Goal: Task Accomplishment & Management: Manage account settings

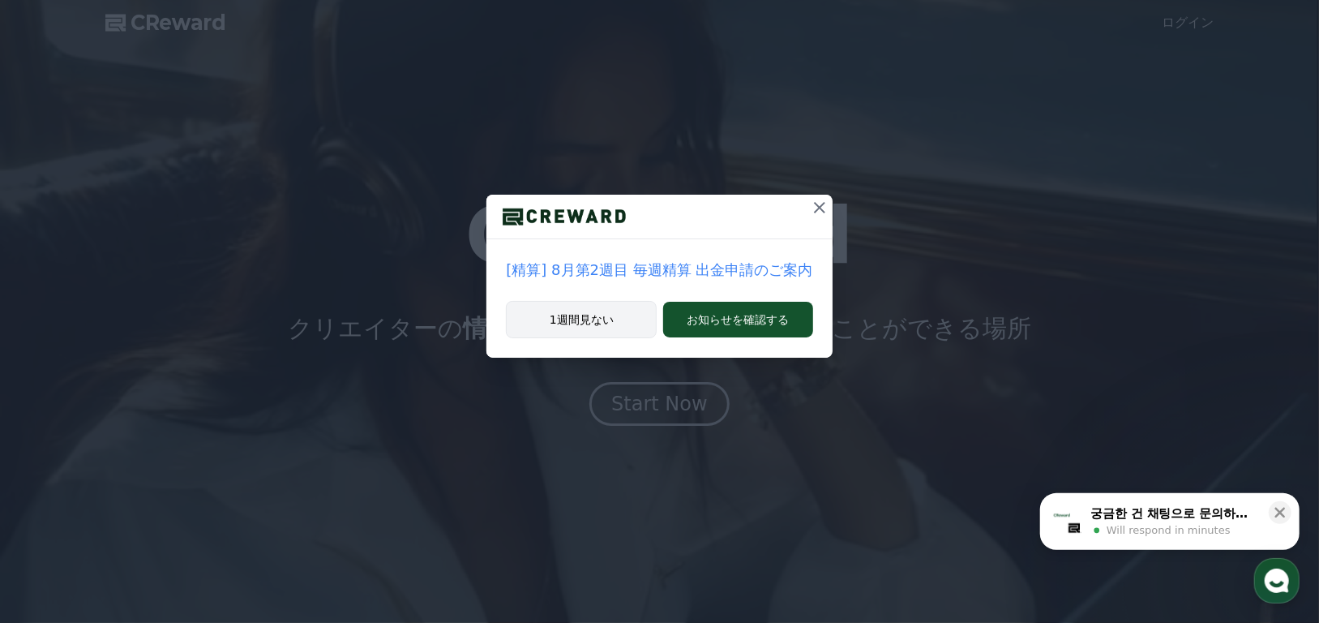
click at [585, 323] on button "1週間見ない" at bounding box center [581, 319] width 151 height 37
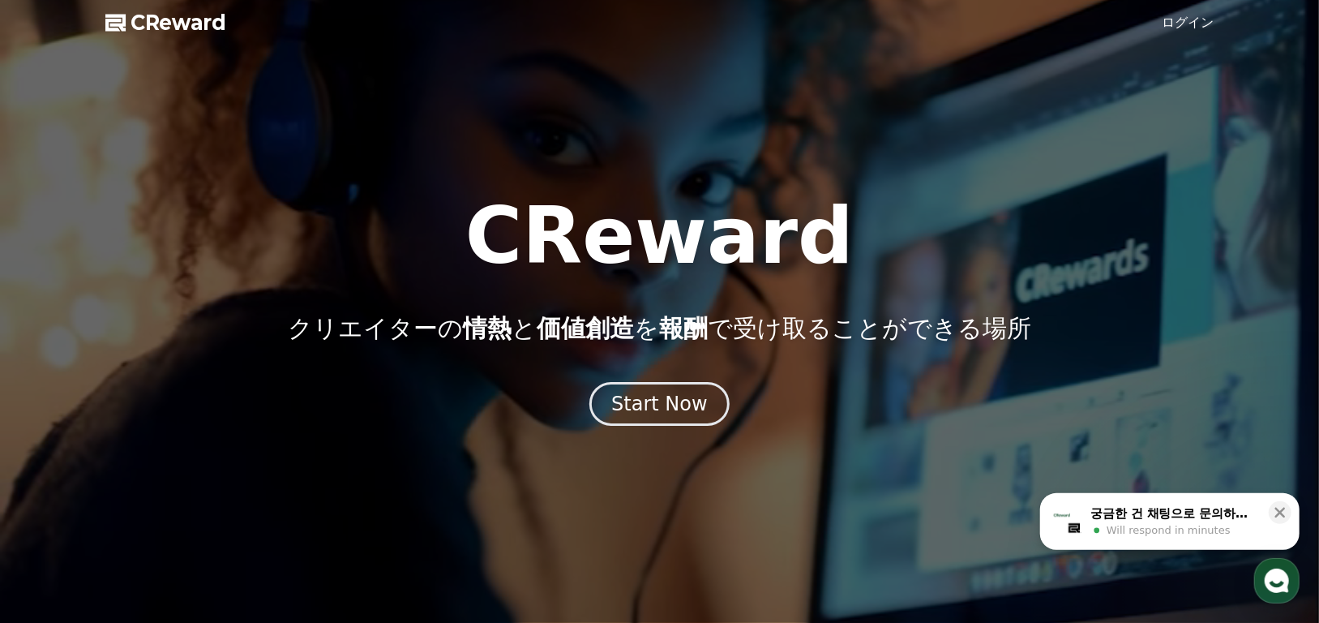
click at [1192, 22] on link "ログイン" at bounding box center [1189, 22] width 52 height 19
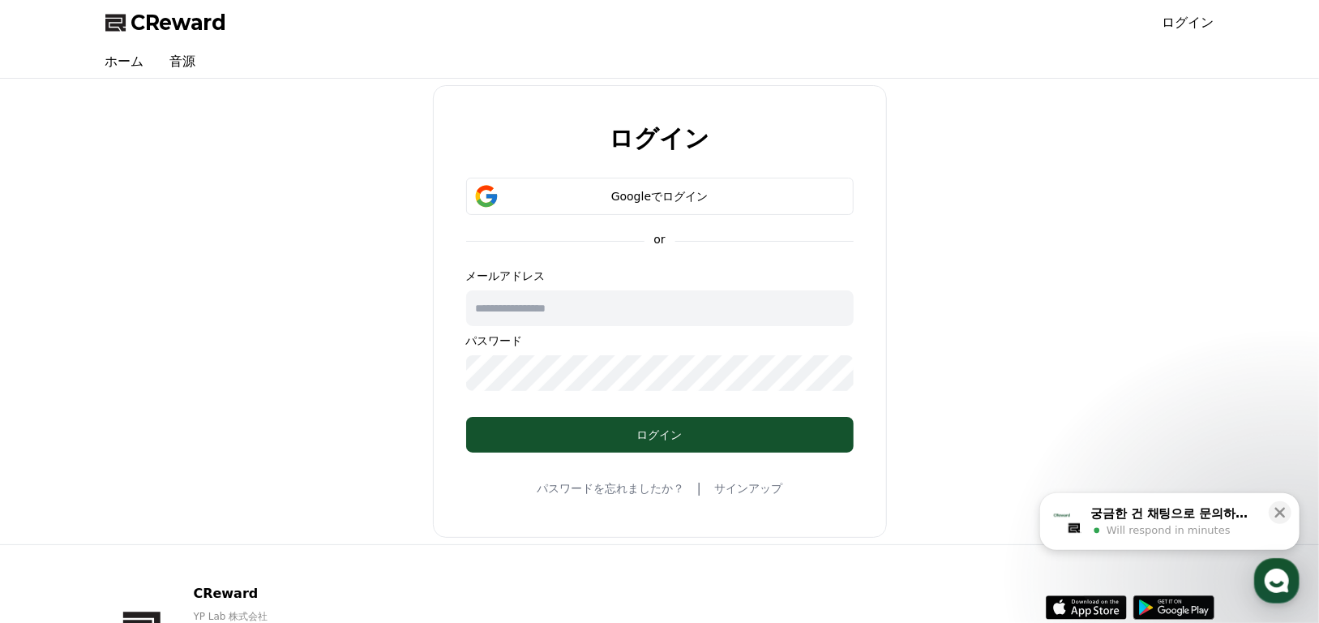
click at [651, 306] on input "text" at bounding box center [660, 308] width 388 height 36
drag, startPoint x: 610, startPoint y: 308, endPoint x: 507, endPoint y: 201, distance: 149.1
click at [507, 201] on div "Googleでログイン" at bounding box center [660, 196] width 341 height 16
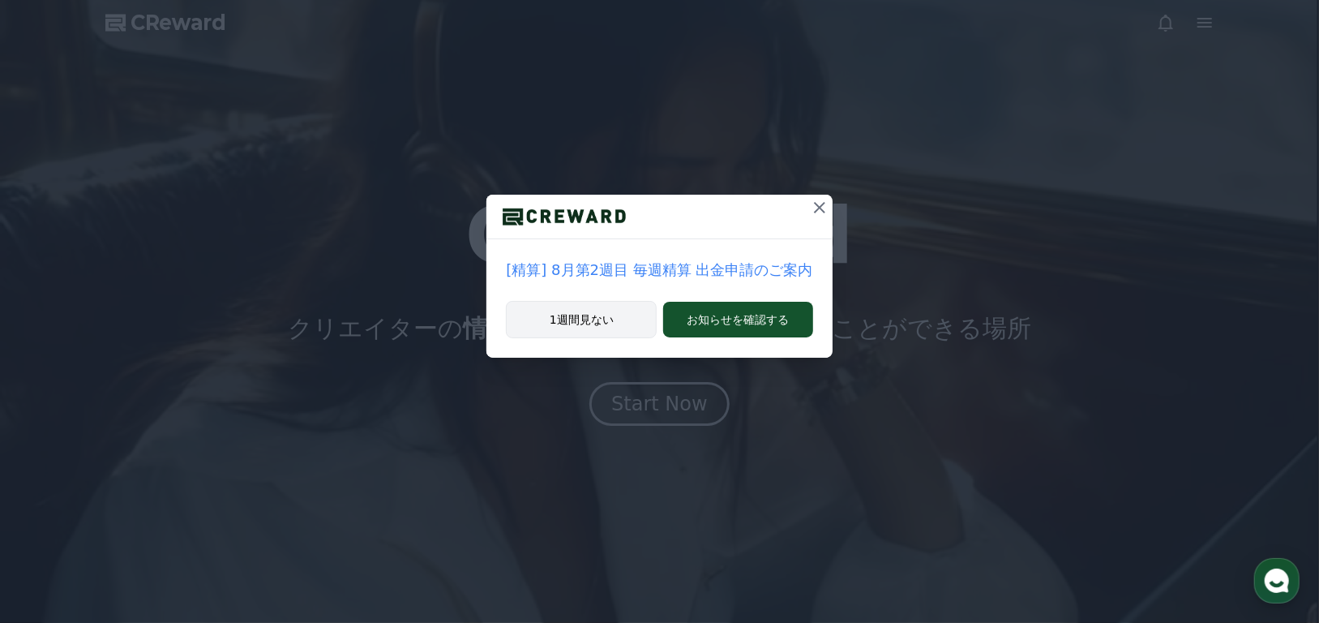
click at [603, 319] on button "1週間見ない" at bounding box center [581, 319] width 151 height 37
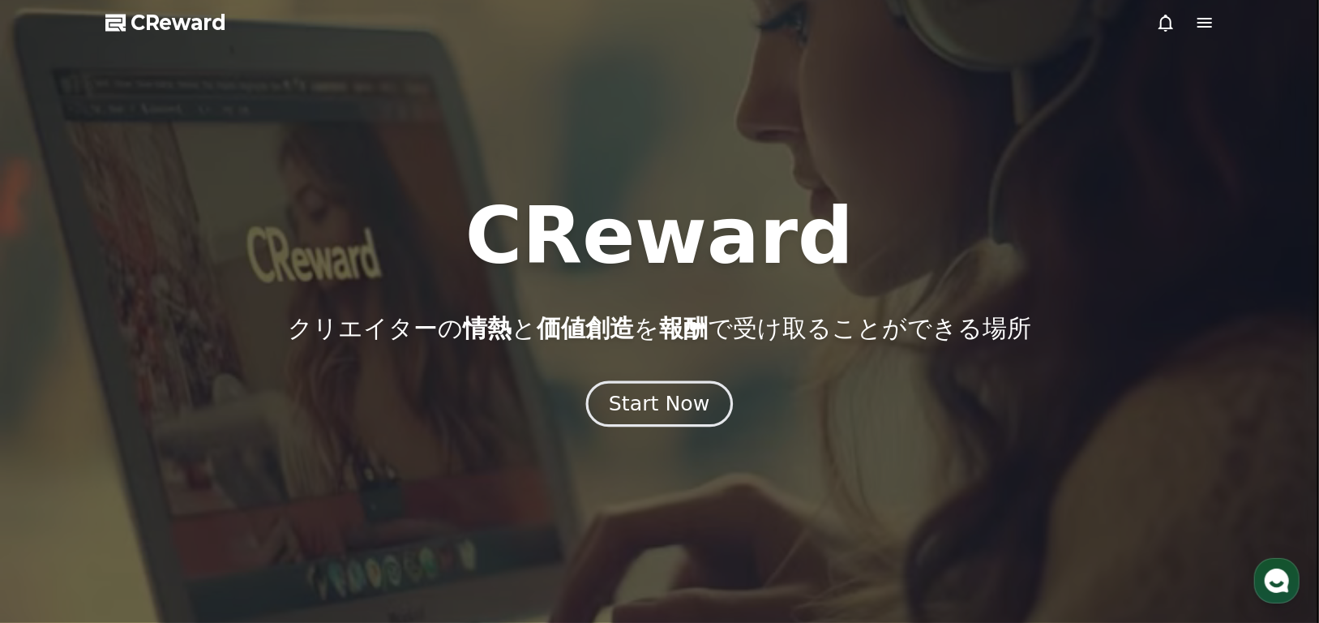
click at [681, 411] on div "Start Now" at bounding box center [659, 404] width 101 height 28
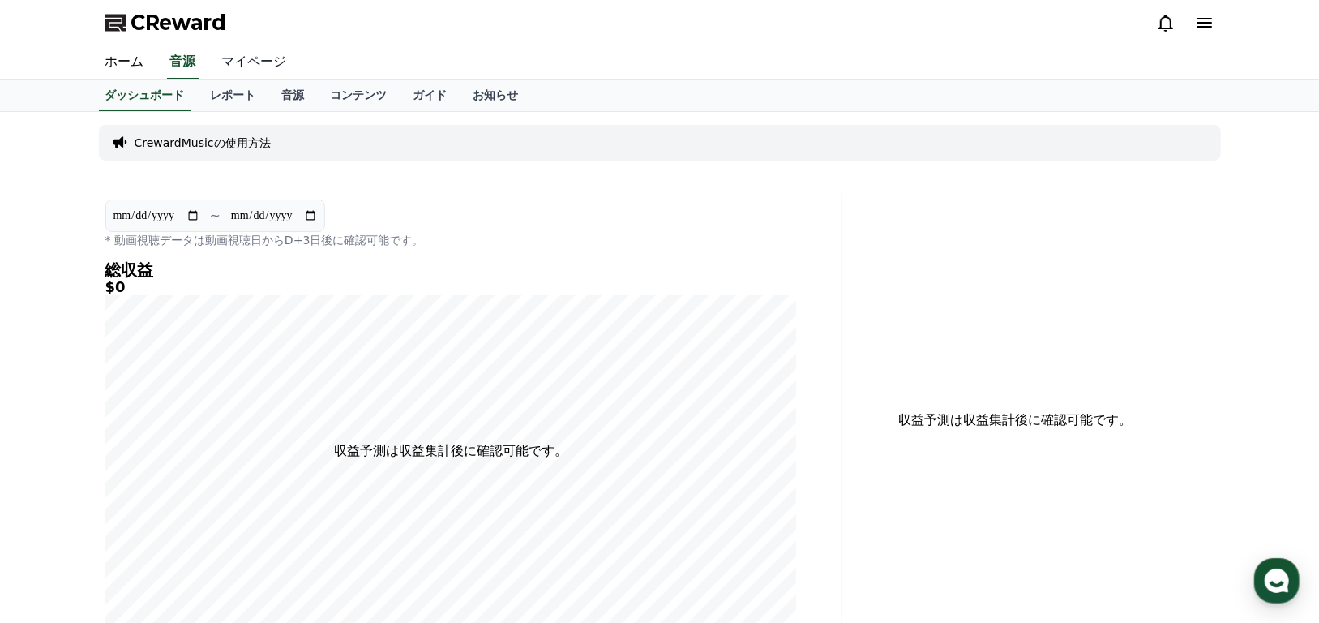
click at [225, 66] on link "マイページ" at bounding box center [254, 62] width 91 height 34
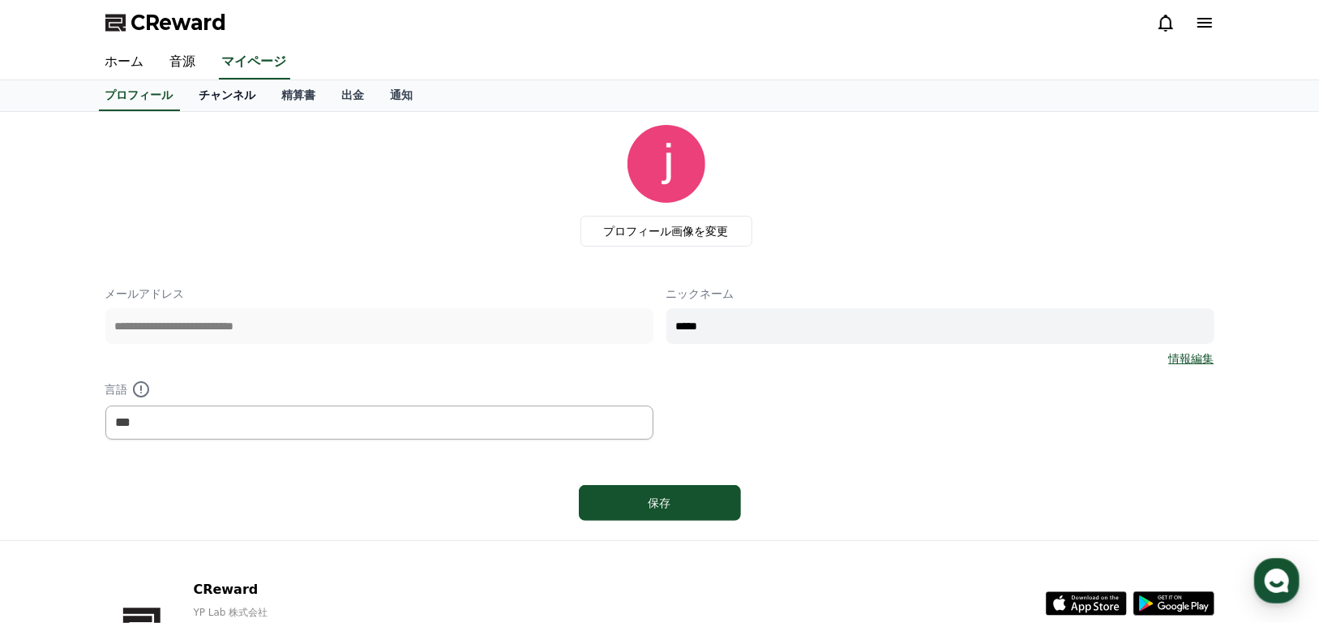
click at [201, 98] on link "チャンネル" at bounding box center [227, 95] width 83 height 31
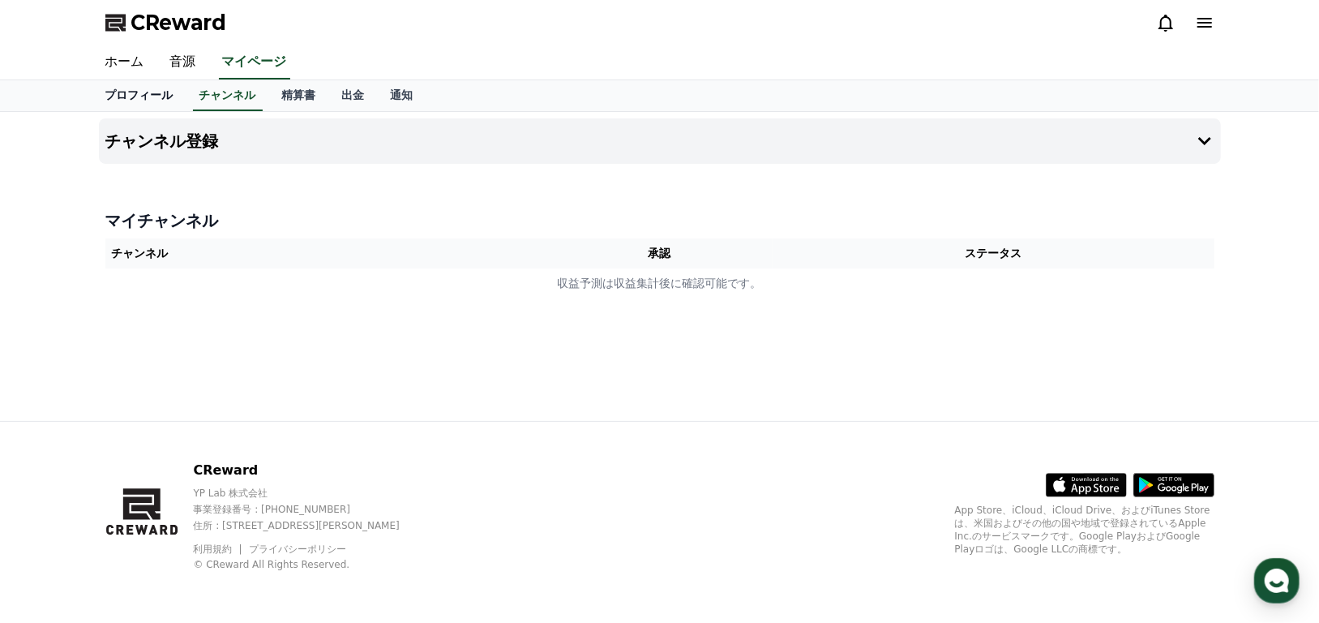
click at [127, 95] on link "プロフィール" at bounding box center [139, 95] width 94 height 31
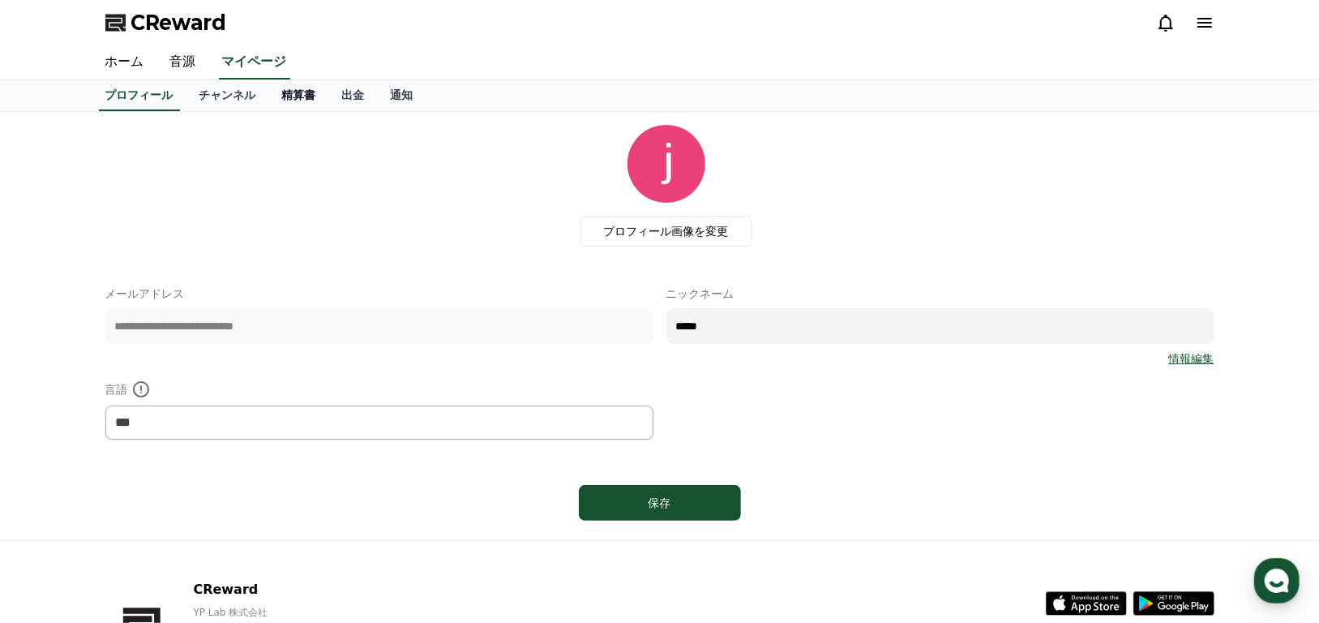
click at [269, 98] on link "精算書" at bounding box center [299, 95] width 60 height 31
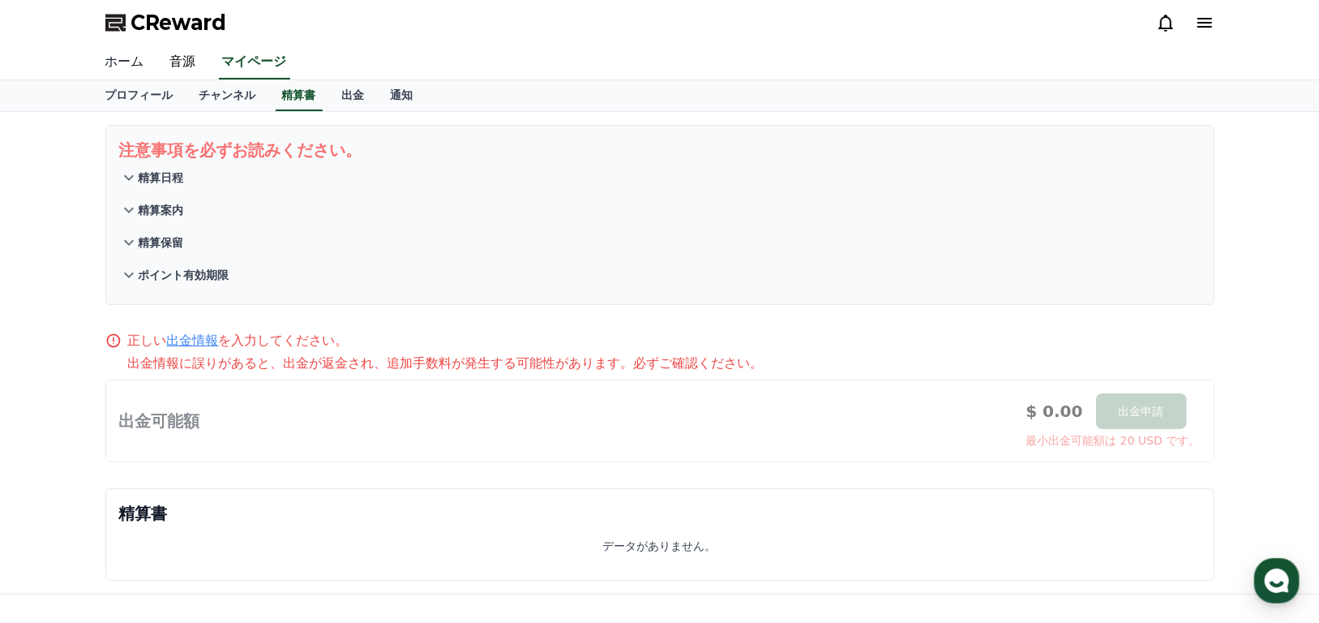
click at [125, 69] on link "ホーム" at bounding box center [124, 62] width 65 height 34
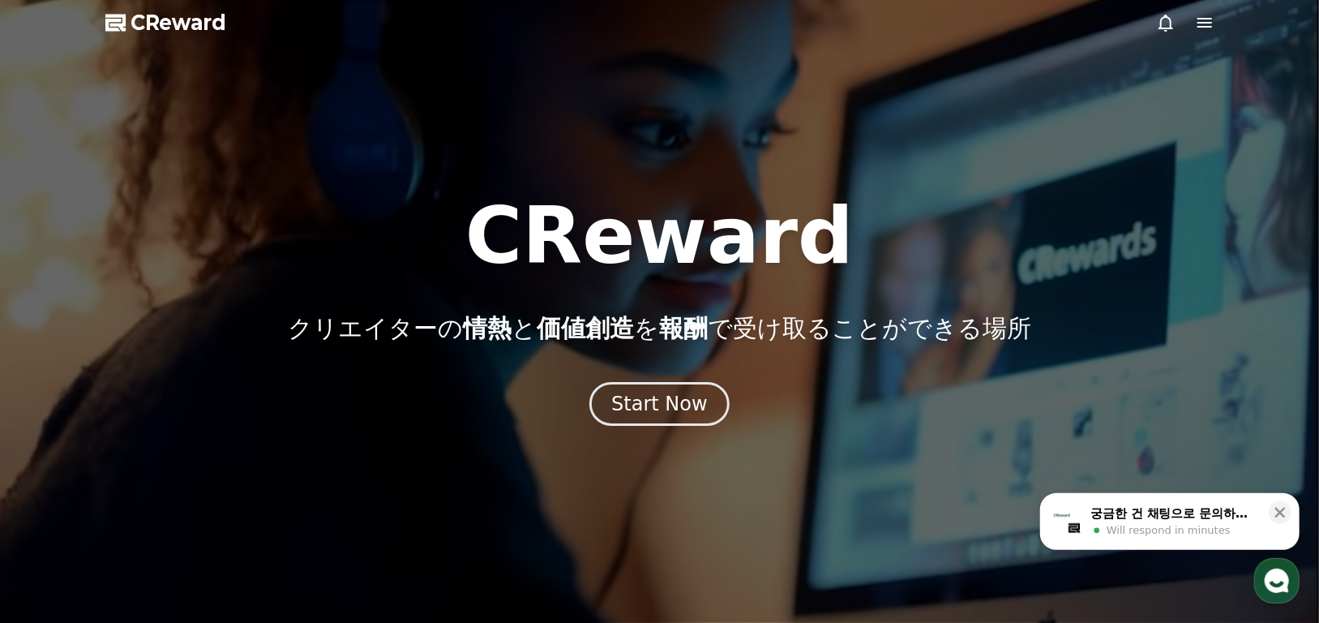
click at [1199, 24] on icon at bounding box center [1204, 22] width 19 height 19
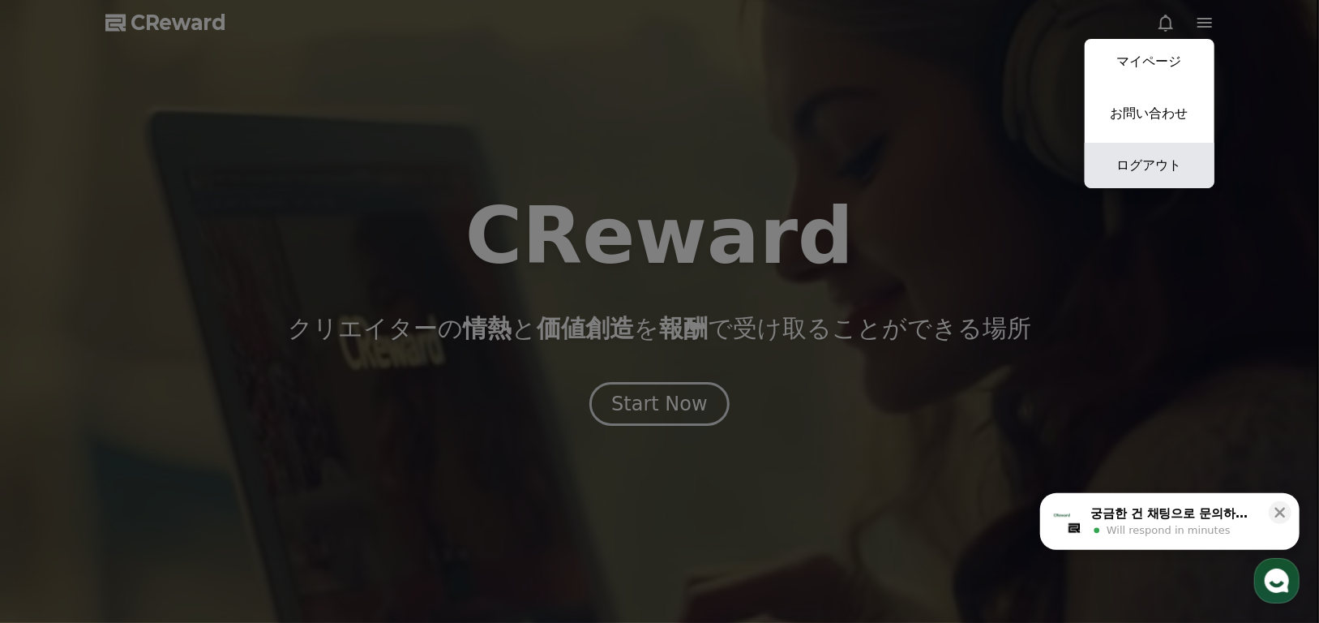
click at [1142, 159] on link "ログアウト" at bounding box center [1150, 165] width 130 height 45
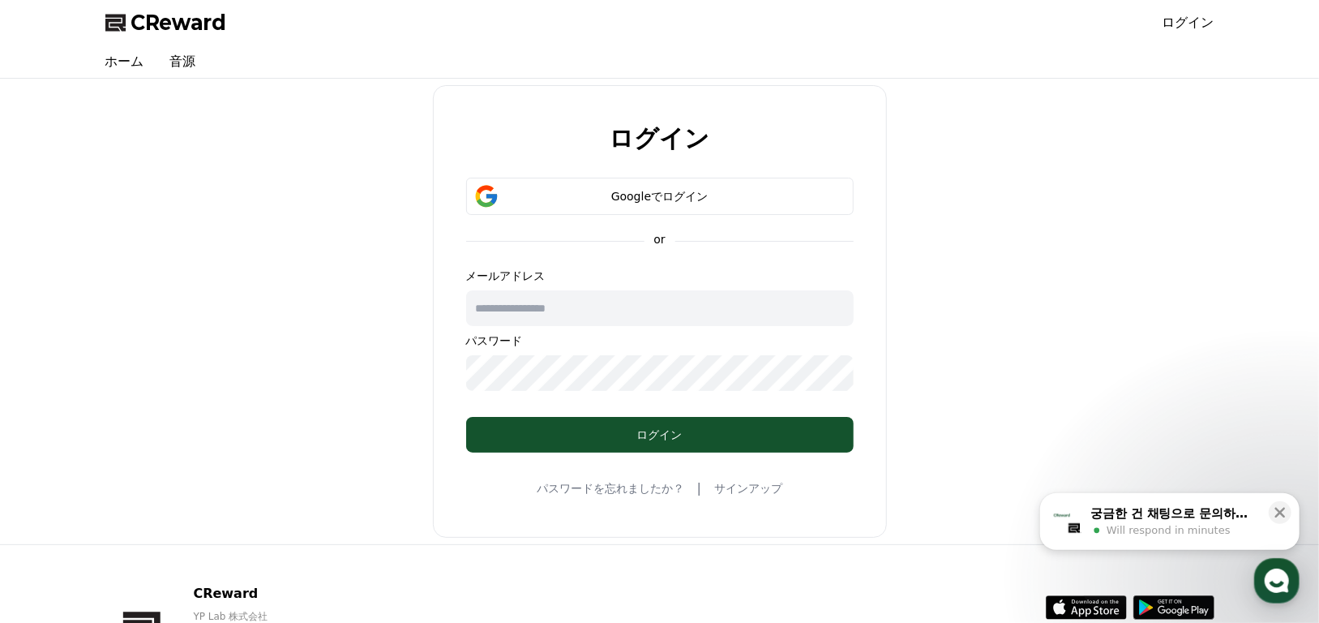
click at [638, 304] on input "text" at bounding box center [660, 308] width 388 height 36
click at [682, 199] on div "Googleでログイン" at bounding box center [660, 196] width 341 height 16
